Goal: Task Accomplishment & Management: Manage account settings

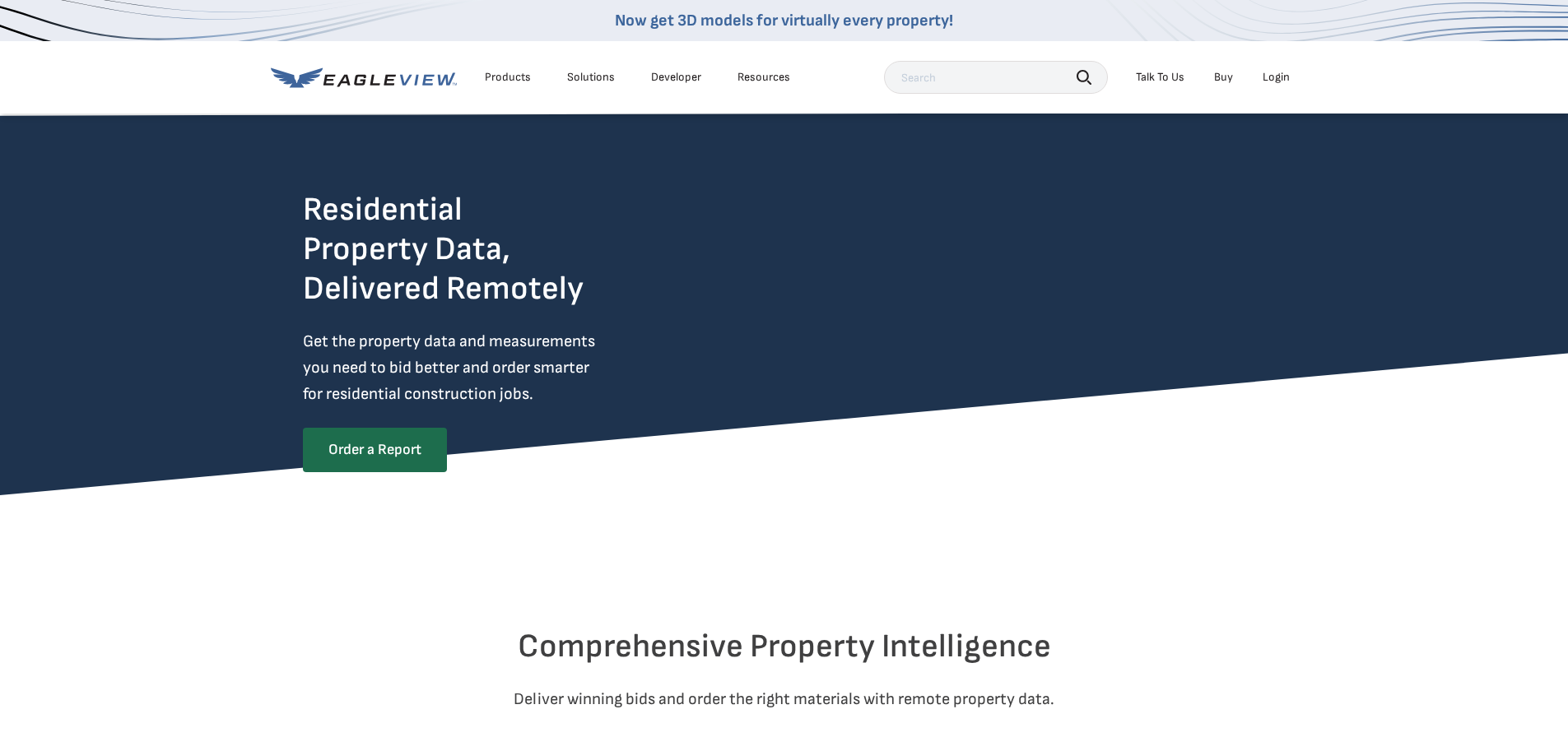
click at [1279, 80] on div "Login" at bounding box center [1276, 77] width 27 height 15
click at [375, 450] on link "Order a Report" at bounding box center [374, 449] width 142 height 43
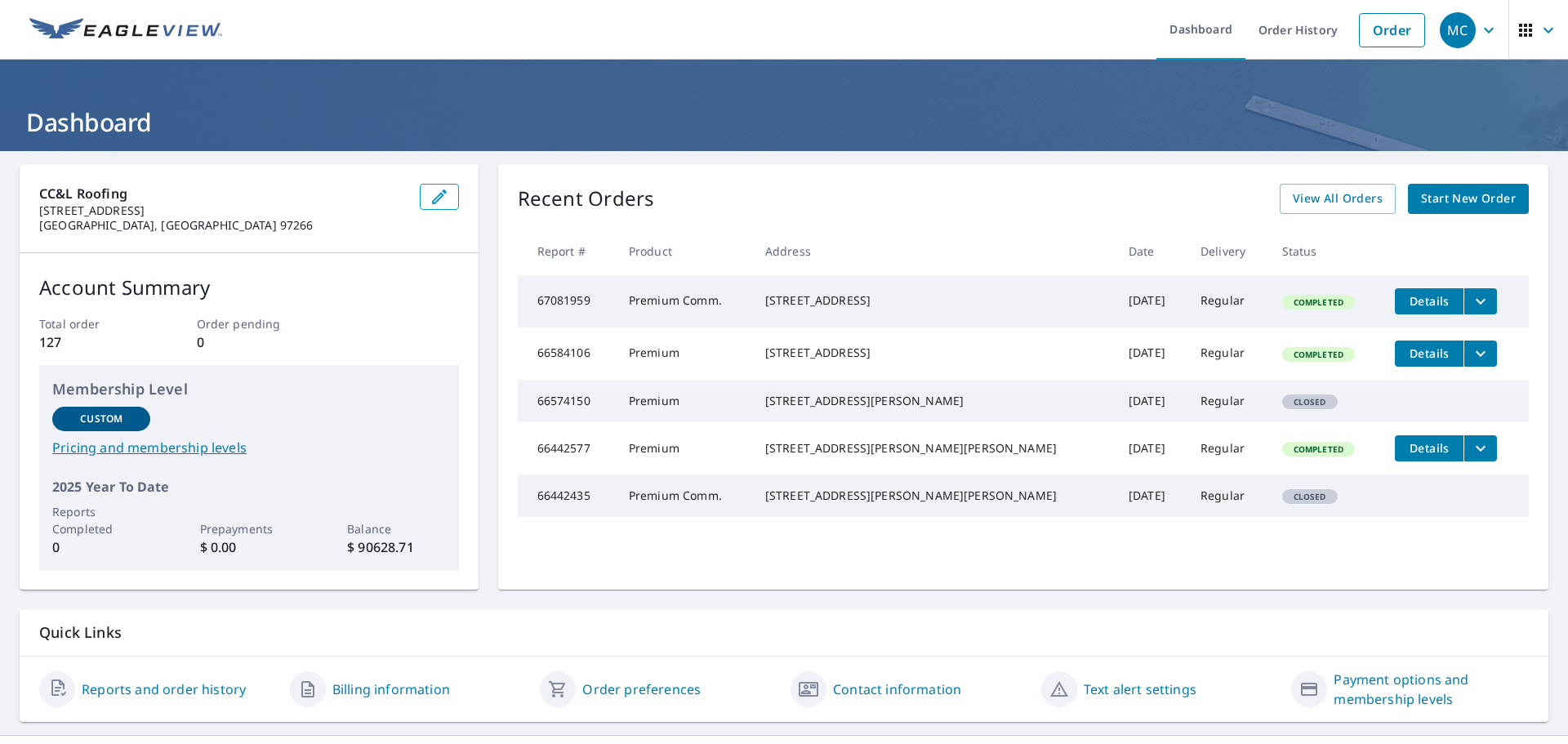
click at [1479, 27] on icon "button" at bounding box center [1489, 30] width 20 height 20
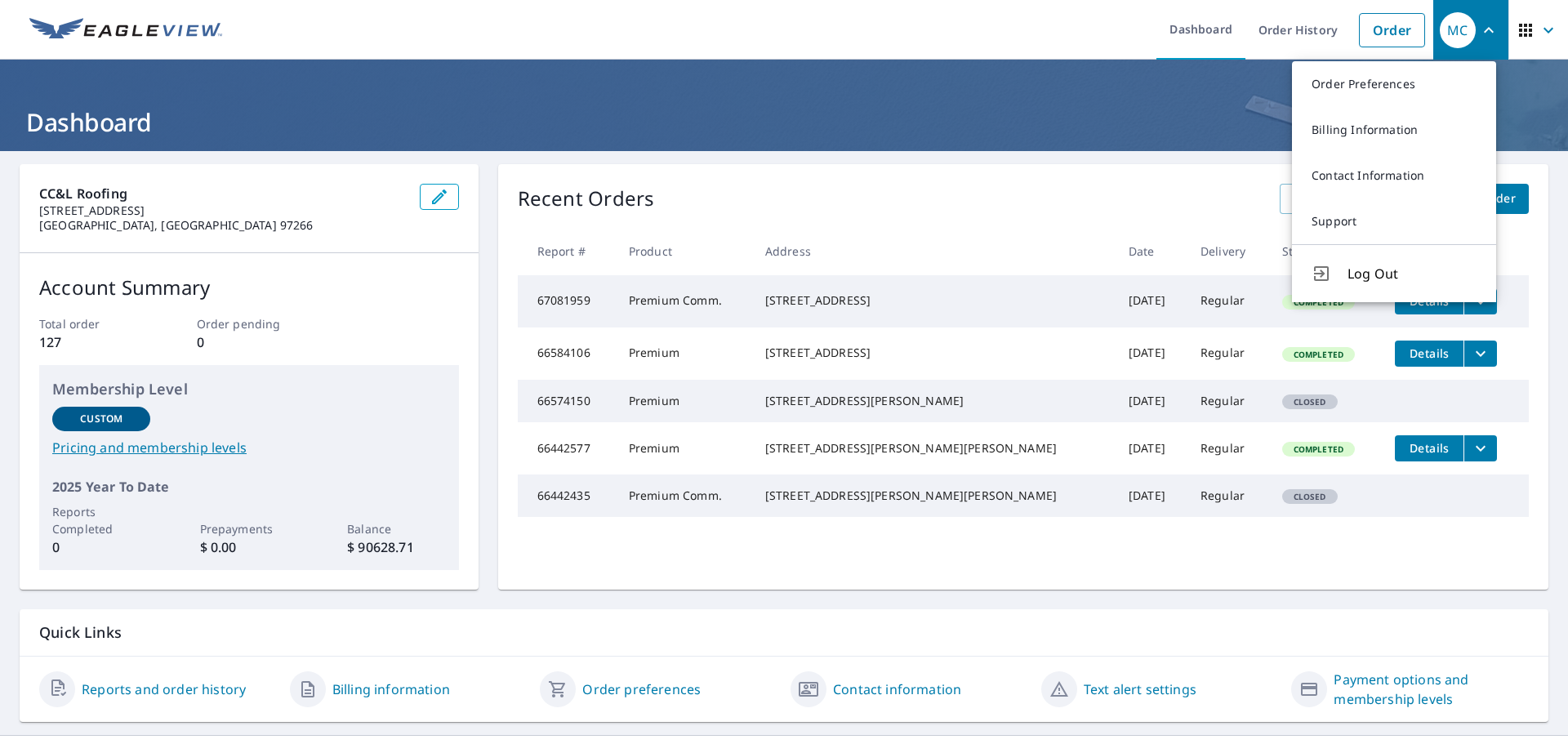
click at [937, 86] on header "Dashboard" at bounding box center [784, 105] width 1568 height 91
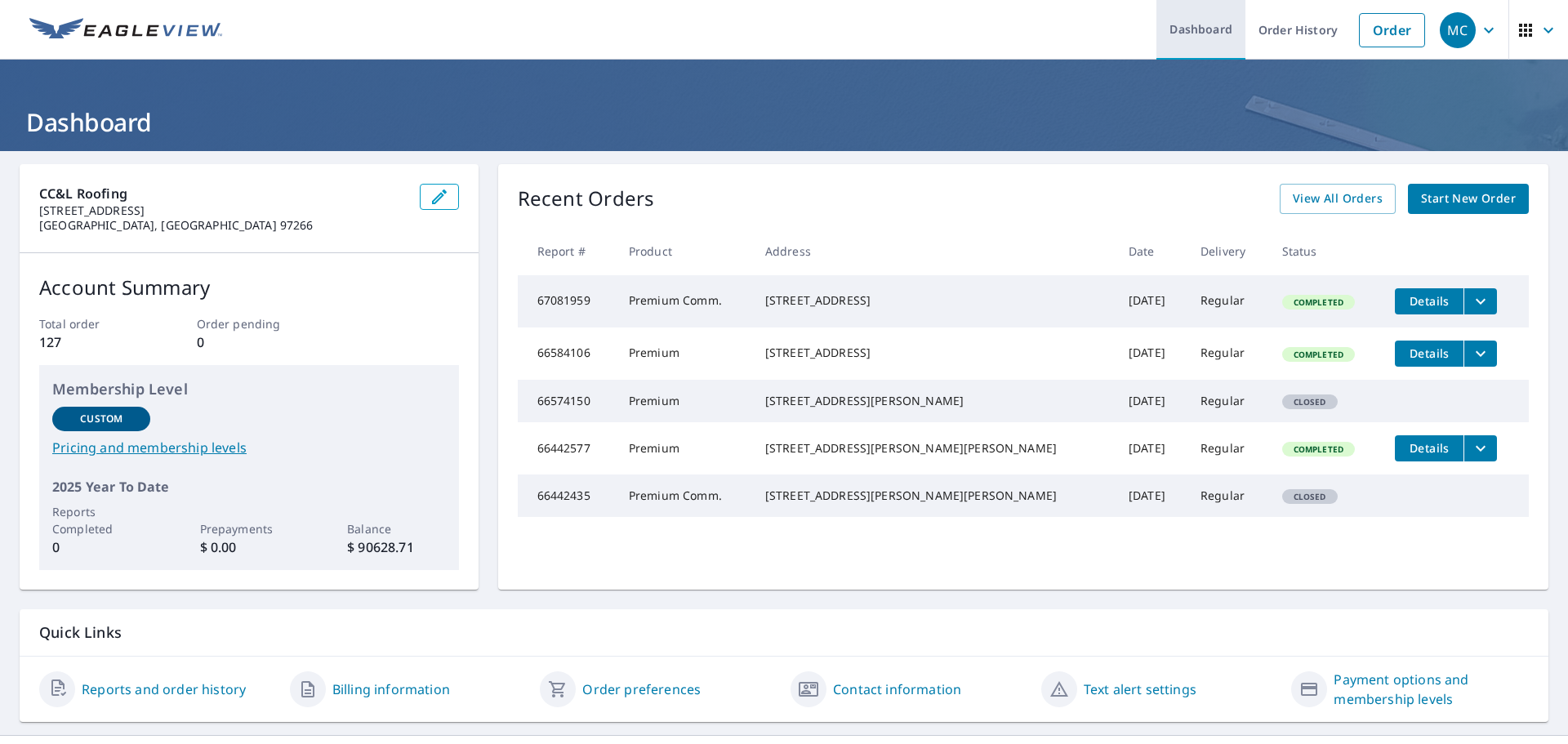
click at [1160, 23] on link "Dashboard" at bounding box center [1201, 30] width 89 height 59
click at [1487, 33] on span "MC" at bounding box center [1470, 30] width 62 height 39
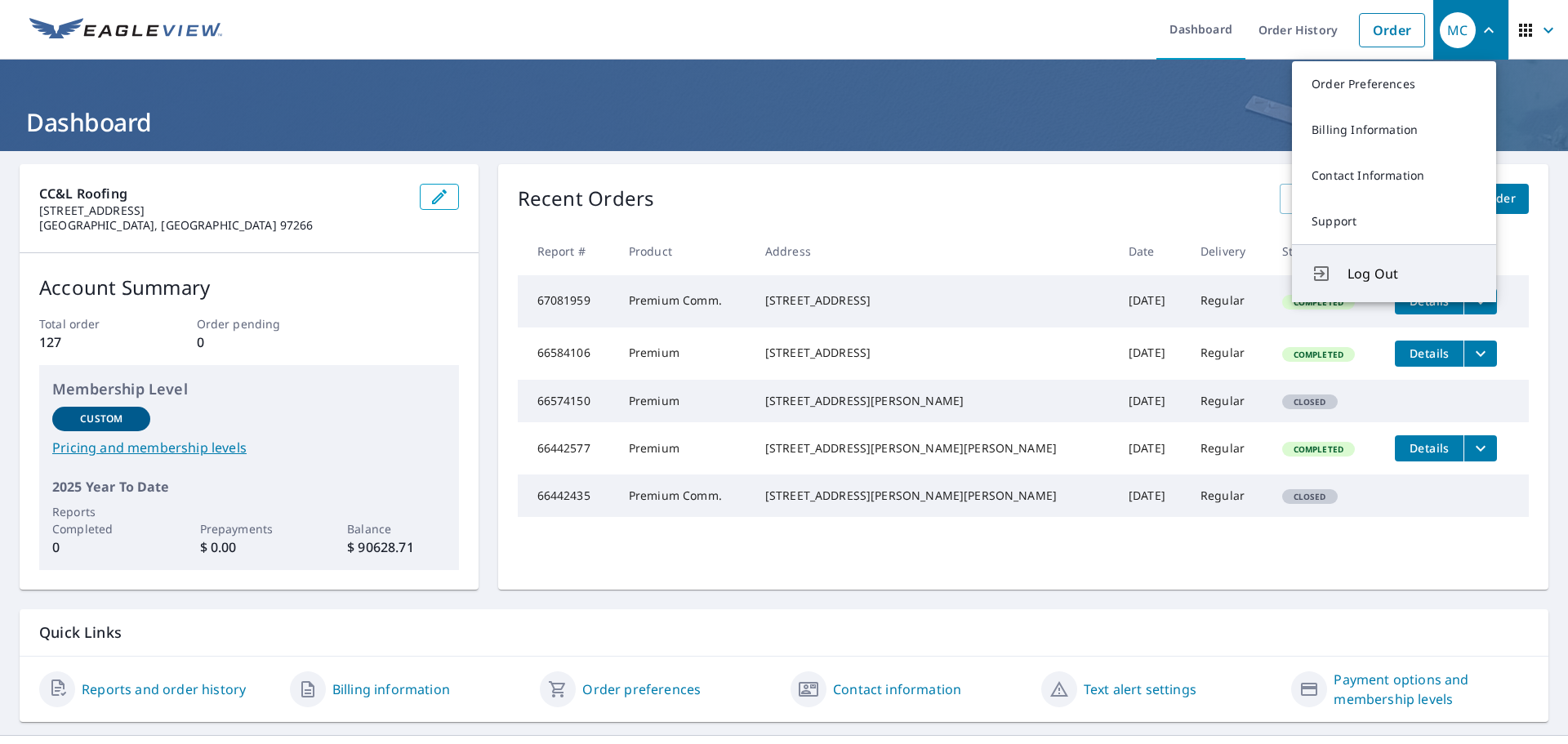
click at [1369, 270] on span "Log Out" at bounding box center [1412, 274] width 129 height 20
